Goal: Task Accomplishment & Management: Manage account settings

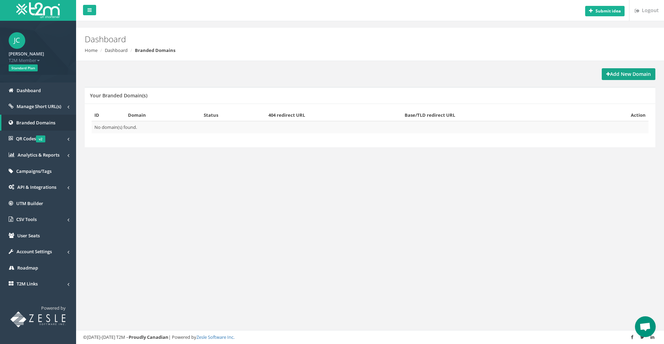
click at [627, 74] on strong "Add New Domain" at bounding box center [628, 74] width 45 height 7
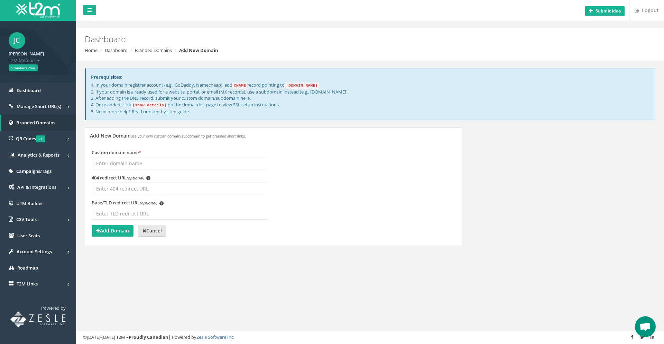
click at [153, 229] on strong "Cancel" at bounding box center [152, 230] width 19 height 7
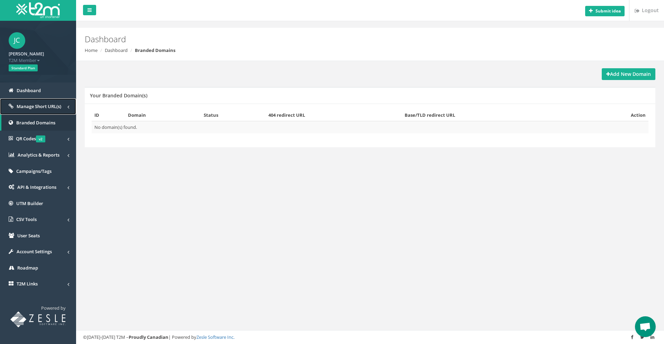
click at [52, 105] on span "Manage Short URL(s)" at bounding box center [39, 106] width 45 height 6
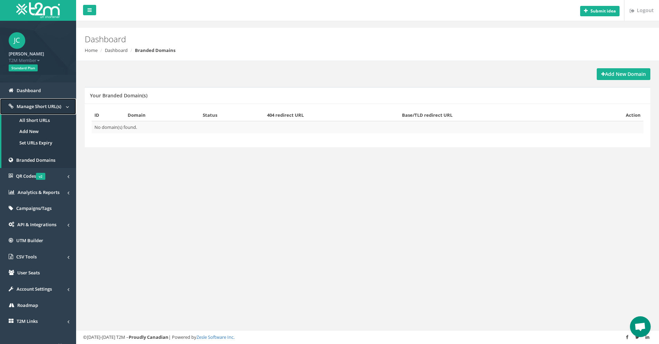
click at [48, 108] on span "Manage Short URL(s)" at bounding box center [39, 106] width 45 height 6
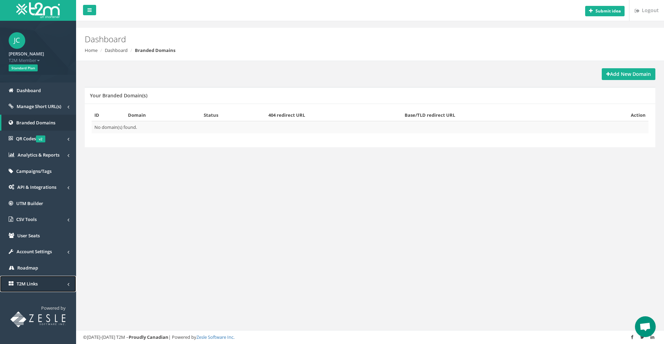
click at [47, 283] on link "T2M Links" at bounding box center [38, 283] width 76 height 16
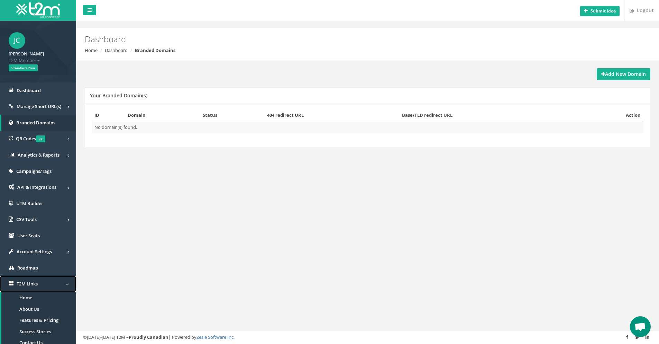
click at [50, 281] on link "T2M Links" at bounding box center [38, 283] width 76 height 16
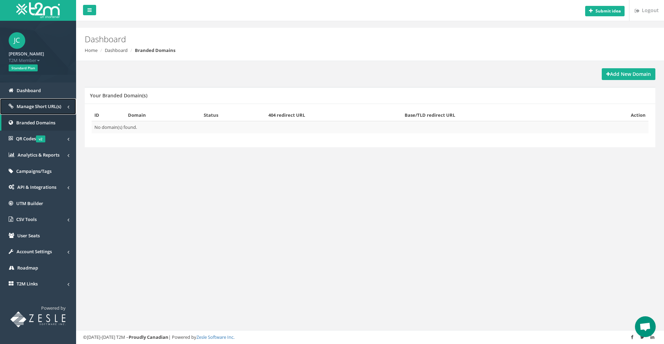
click at [45, 105] on span "Manage Short URL(s)" at bounding box center [39, 106] width 45 height 6
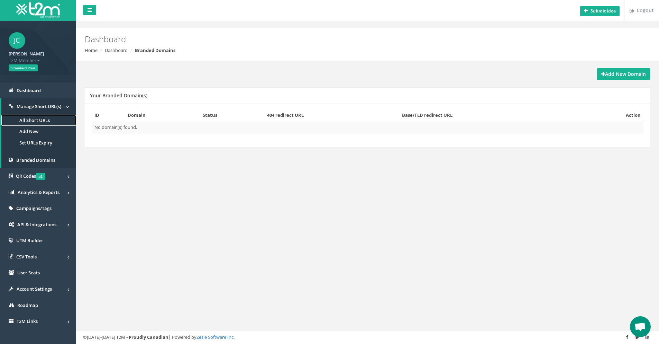
click at [46, 122] on link "All Short URLs" at bounding box center [38, 120] width 75 height 11
